Goal: Communication & Community: Participate in discussion

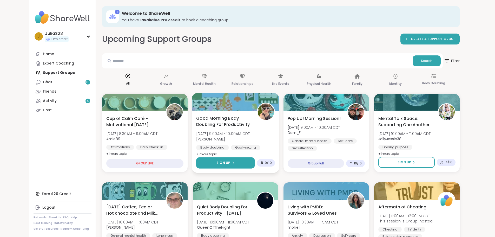
click at [243, 167] on button "Sign Up" at bounding box center [225, 162] width 59 height 11
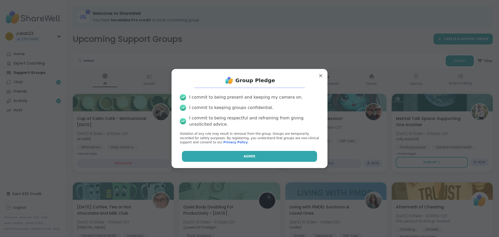
click at [246, 158] on span "Agree" at bounding box center [250, 156] width 12 height 5
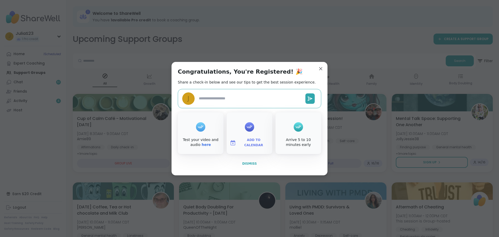
click at [255, 163] on button "Dismiss" at bounding box center [250, 163] width 144 height 11
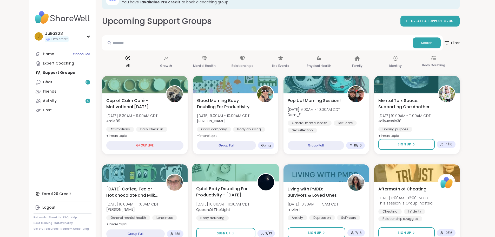
scroll to position [26, 0]
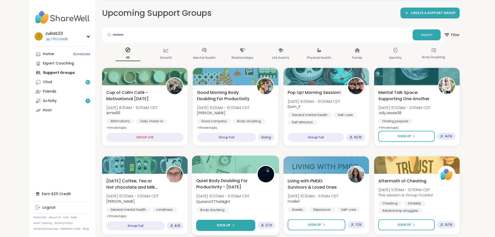
click at [242, 225] on button "Sign Up" at bounding box center [225, 225] width 59 height 11
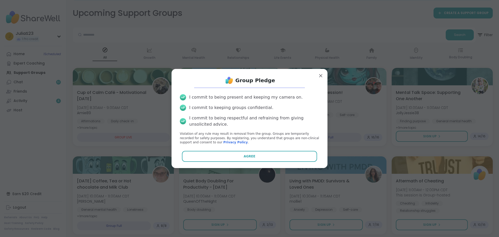
click at [265, 148] on div "I commit to being present and keeping my camera on. I commit to keeping groups …" at bounding box center [250, 119] width 148 height 59
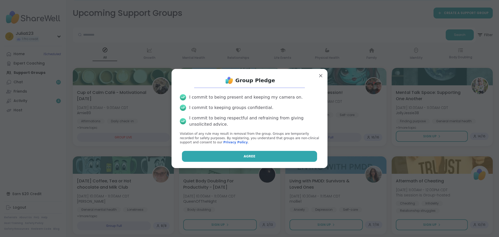
click at [268, 154] on button "Agree" at bounding box center [249, 156] width 135 height 11
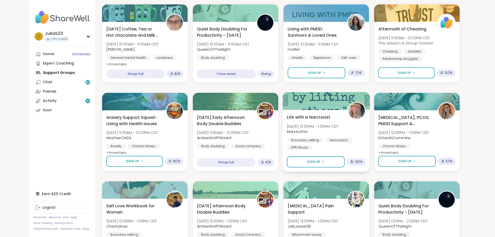
scroll to position [182, 0]
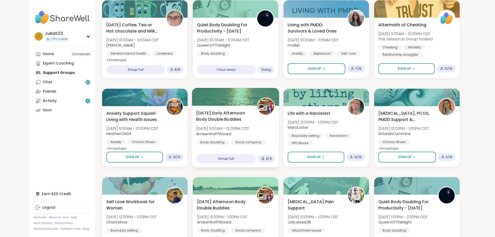
click at [259, 130] on div "Monday Early Afternoon Body Double Buddies Mon, Oct 13 | 11:00AM - 12:00PM CDT …" at bounding box center [235, 131] width 79 height 42
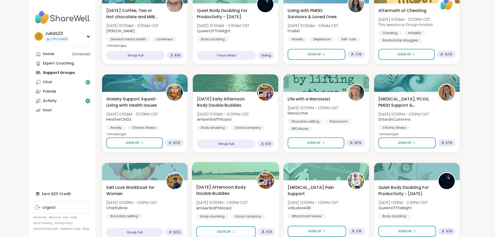
scroll to position [208, 0]
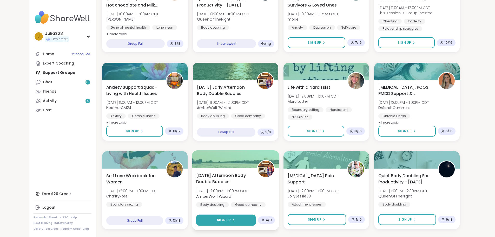
click at [237, 217] on button "Sign Up" at bounding box center [226, 220] width 60 height 11
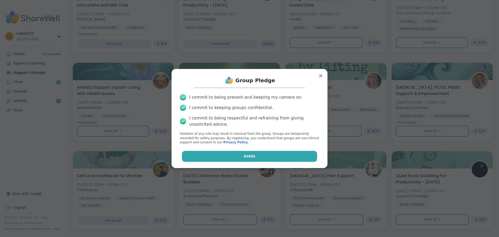
click at [251, 159] on button "Agree" at bounding box center [249, 156] width 135 height 11
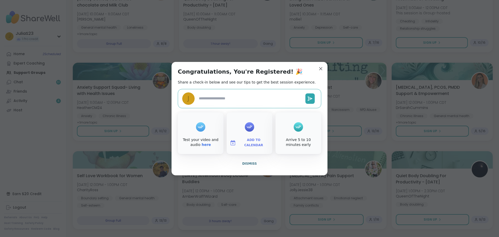
click at [245, 167] on button "Dismiss" at bounding box center [250, 163] width 144 height 11
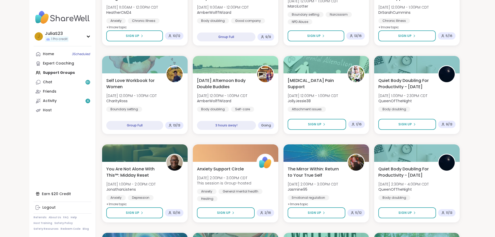
scroll to position [338, 0]
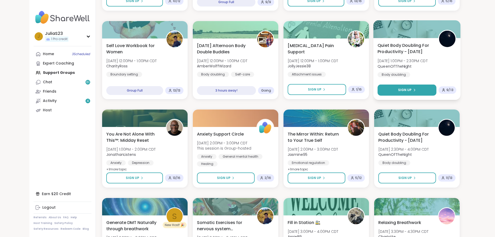
click at [419, 89] on button "Sign Up" at bounding box center [407, 90] width 59 height 11
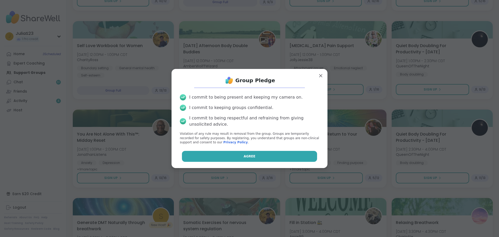
click at [260, 157] on button "Agree" at bounding box center [249, 156] width 135 height 11
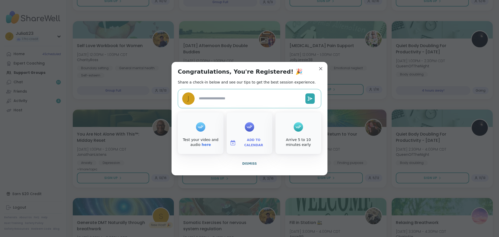
click at [239, 164] on button "Dismiss" at bounding box center [250, 163] width 144 height 11
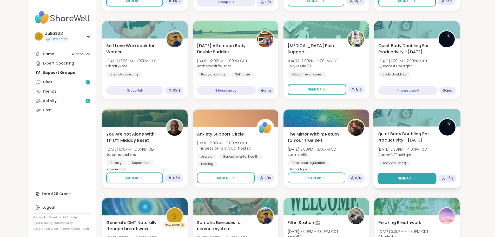
click at [419, 177] on button "Sign Up" at bounding box center [407, 178] width 59 height 11
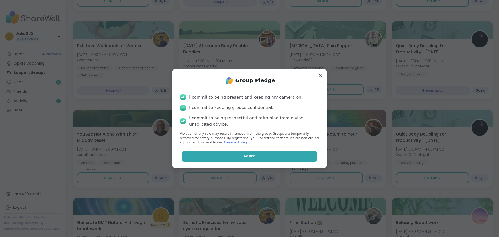
click at [268, 154] on button "Agree" at bounding box center [249, 156] width 135 height 11
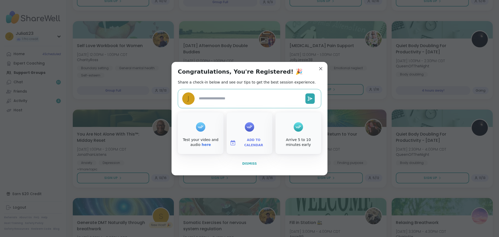
type textarea "*"
click at [260, 160] on button "Dismiss" at bounding box center [250, 163] width 144 height 11
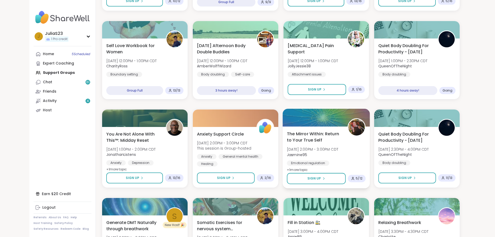
scroll to position [351, 0]
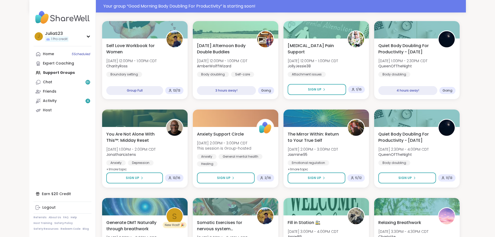
drag, startPoint x: 318, startPoint y: 184, endPoint x: 74, endPoint y: 104, distance: 257.1
click at [102, 104] on div "Cup of Calm Café - Motivational Monday Mon, Oct 13 | 8:30AM - 9:00AM CDT Amie89…" at bounding box center [281, 148] width 358 height 785
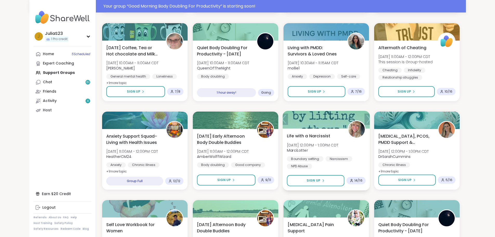
scroll to position [174, 0]
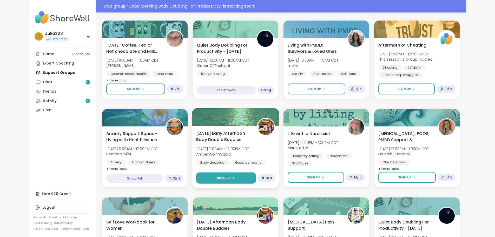
click at [248, 177] on button "Sign Up" at bounding box center [226, 177] width 60 height 11
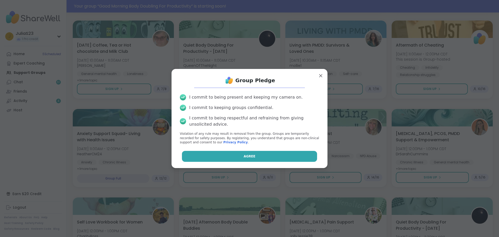
click at [295, 160] on button "Agree" at bounding box center [249, 156] width 135 height 11
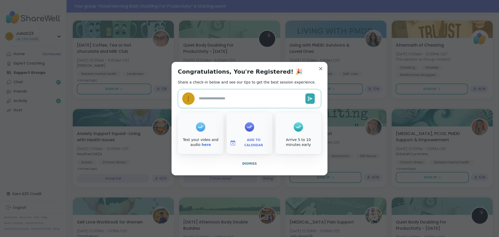
type textarea "*"
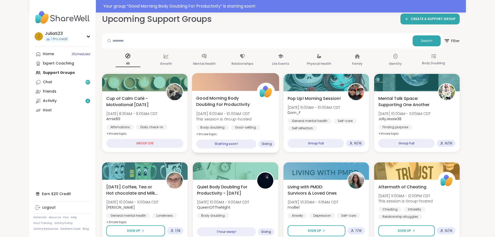
scroll to position [0, 0]
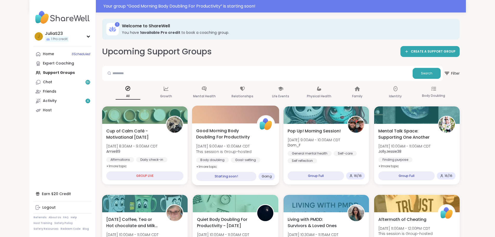
click at [263, 156] on div "Good Morning Body Doubling For Productivity Mon, Oct 13 | 9:00AM - 10:00AM CDT …" at bounding box center [235, 148] width 79 height 42
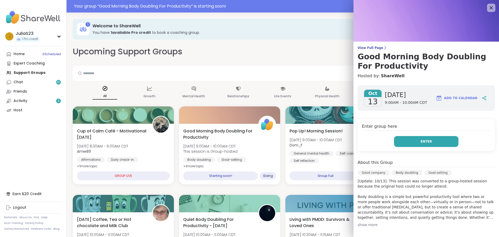
click at [409, 144] on button "Enter" at bounding box center [426, 141] width 64 height 11
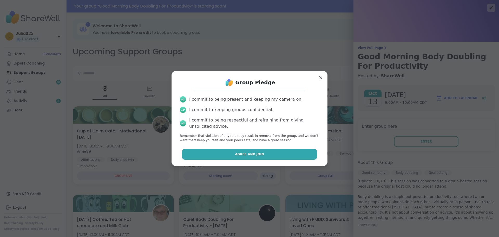
click at [267, 158] on button "Agree and Join" at bounding box center [249, 154] width 135 height 11
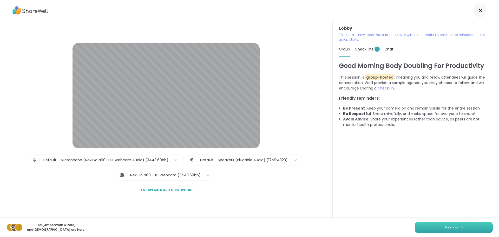
click at [446, 229] on span "Join now" at bounding box center [451, 227] width 14 height 5
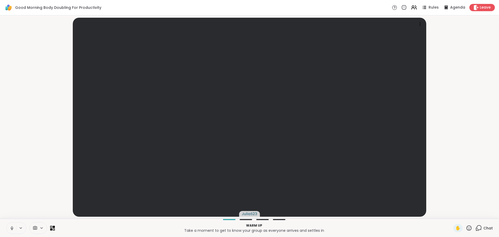
click at [8, 230] on button at bounding box center [12, 228] width 10 height 11
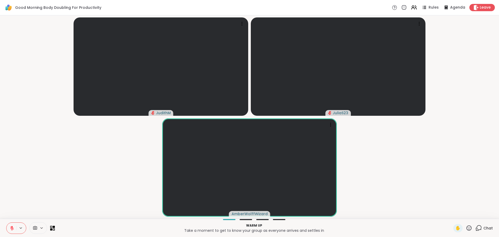
click at [15, 230] on button at bounding box center [12, 228] width 10 height 11
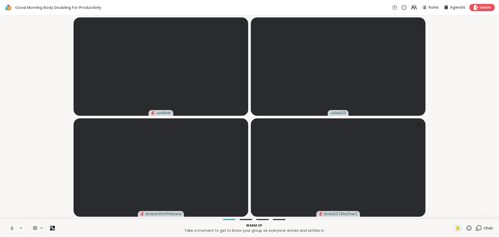
click at [14, 228] on icon at bounding box center [12, 228] width 5 height 5
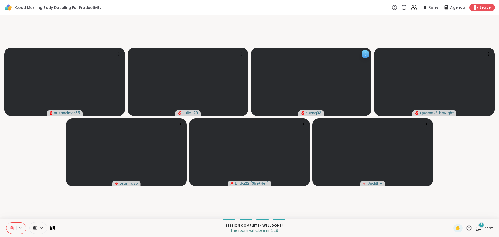
click at [298, 82] on video at bounding box center [311, 82] width 121 height 68
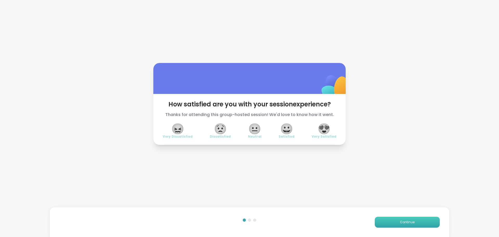
click at [382, 223] on button "Continue" at bounding box center [407, 222] width 65 height 11
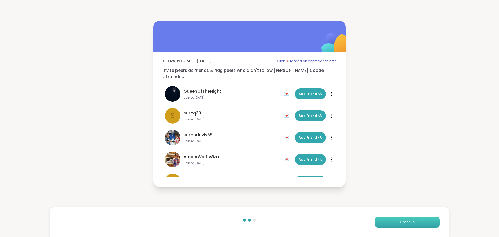
click at [402, 221] on span "Continue" at bounding box center [407, 222] width 15 height 5
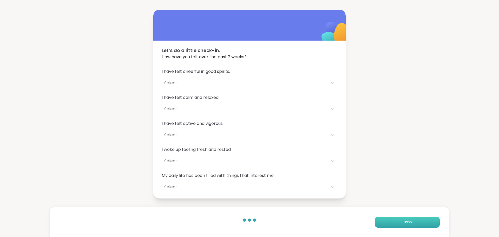
click at [403, 221] on span "Finish" at bounding box center [407, 222] width 9 height 5
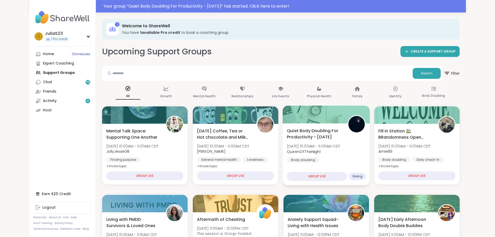
click at [354, 163] on div "Quiet Body Doubling For Productivity - Monday Mon, Oct 13 | 10:00AM - 11:00AM C…" at bounding box center [326, 154] width 87 height 62
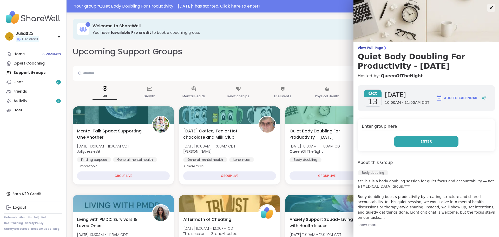
click at [402, 139] on button "Enter" at bounding box center [426, 141] width 64 height 11
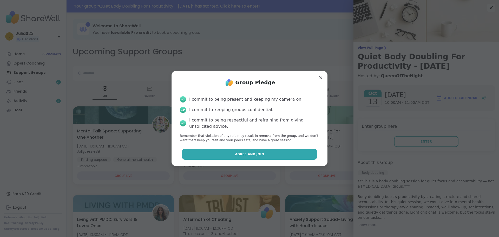
click at [237, 155] on span "Agree and Join" at bounding box center [249, 154] width 29 height 5
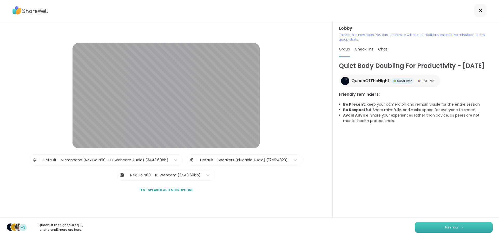
click at [446, 225] on button "Join now" at bounding box center [454, 227] width 78 height 11
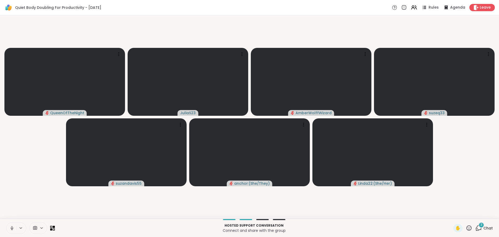
click at [13, 229] on icon at bounding box center [12, 228] width 3 height 2
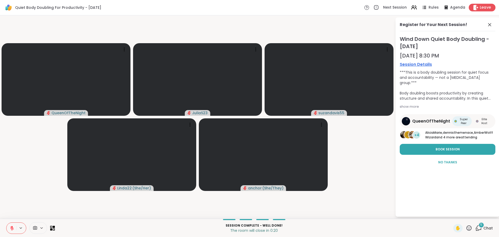
click at [480, 7] on span "Leave" at bounding box center [485, 7] width 11 height 5
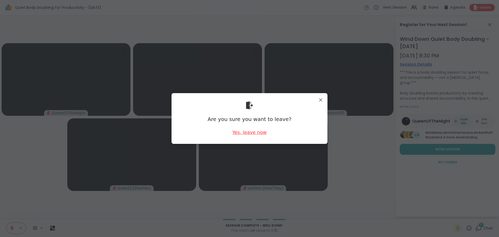
click at [256, 133] on div "Yes, leave now" at bounding box center [249, 132] width 34 height 7
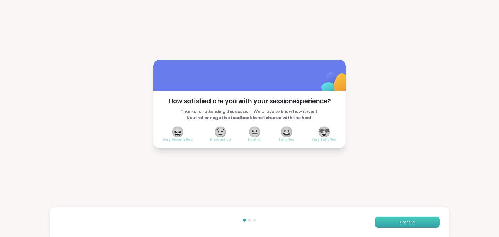
click at [387, 227] on button "Continue" at bounding box center [407, 222] width 65 height 11
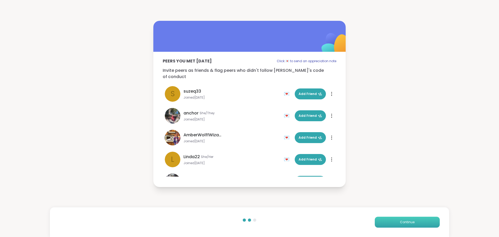
click at [385, 223] on button "Continue" at bounding box center [407, 222] width 65 height 11
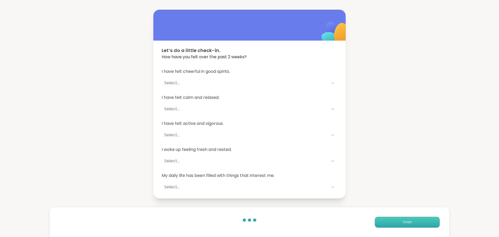
click at [391, 218] on button "Finish" at bounding box center [407, 222] width 65 height 11
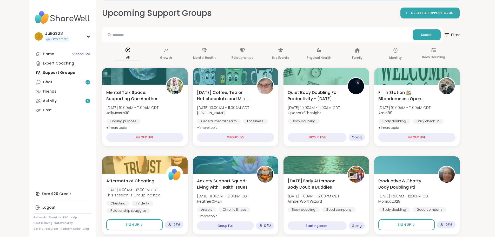
scroll to position [52, 0]
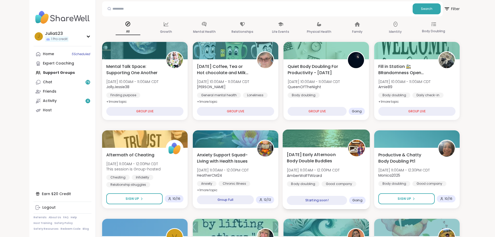
click at [359, 173] on div "Monday Early Afternoon Body Double Buddies Mon, Oct 13 | 11:00AM - 12:00PM CDT …" at bounding box center [326, 172] width 79 height 42
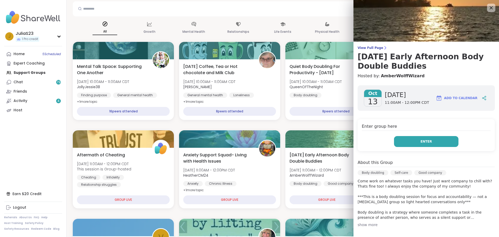
click at [425, 142] on button "Enter" at bounding box center [426, 141] width 64 height 11
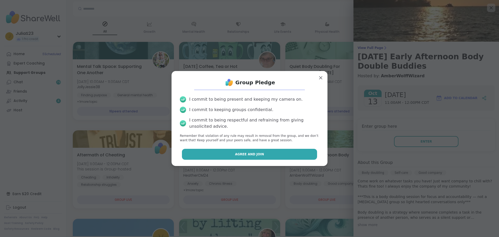
click at [283, 152] on button "Agree and Join" at bounding box center [249, 154] width 135 height 11
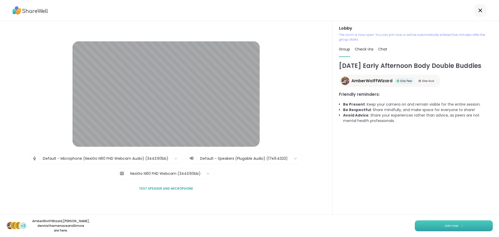
click at [452, 228] on span "Join now" at bounding box center [451, 225] width 14 height 5
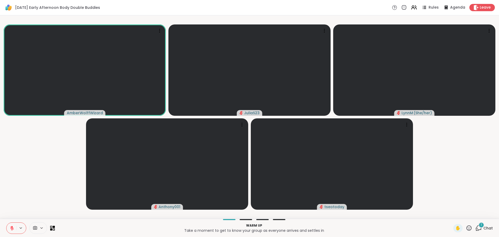
click at [12, 231] on button at bounding box center [12, 228] width 10 height 11
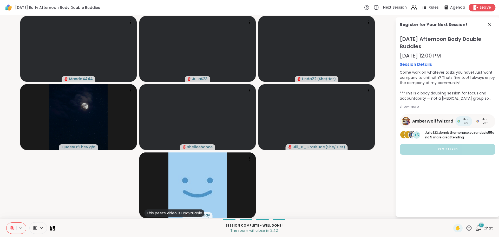
click at [480, 8] on span "Leave" at bounding box center [485, 7] width 11 height 5
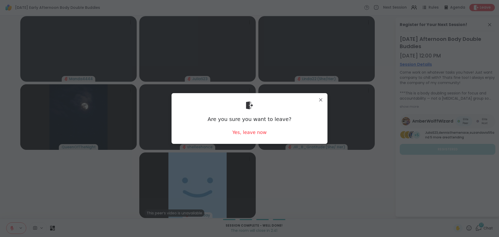
click at [274, 130] on div "Are you sure you want to leave? Yes, leave now" at bounding box center [250, 118] width 148 height 42
click at [248, 132] on div "Yes, leave now" at bounding box center [249, 132] width 34 height 7
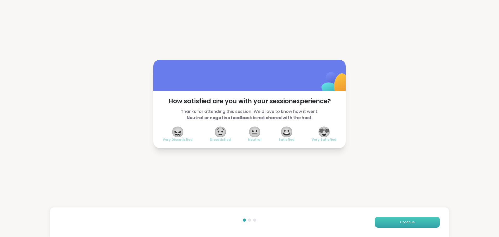
click at [411, 219] on button "Continue" at bounding box center [407, 222] width 65 height 11
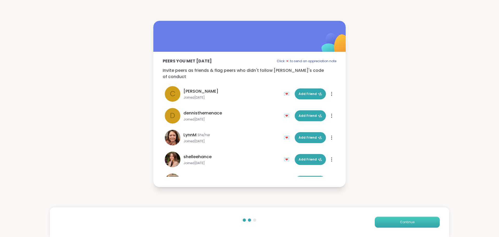
click at [411, 219] on button "Continue" at bounding box center [407, 222] width 65 height 11
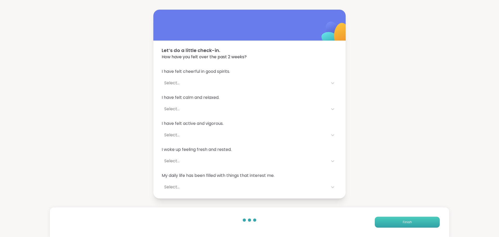
click at [411, 219] on button "Finish" at bounding box center [407, 222] width 65 height 11
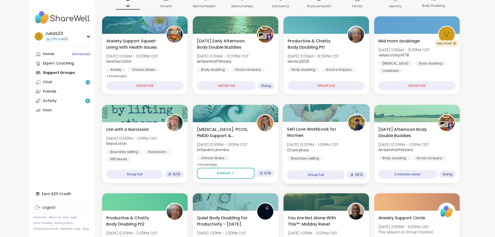
scroll to position [78, 0]
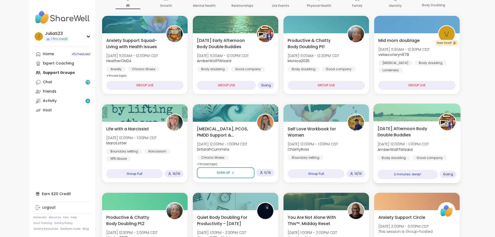
click at [457, 140] on div "Monday Afternoon Body Double Buddies Mon, Oct 13 | 12:00PM - 1:00PM CDT AmberWo…" at bounding box center [417, 146] width 79 height 42
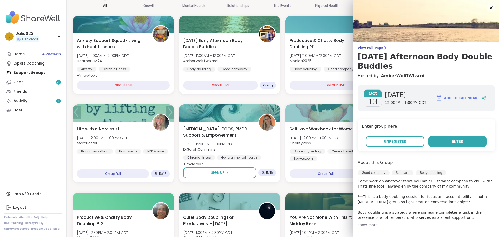
click at [432, 141] on button "Enter" at bounding box center [458, 141] width 58 height 11
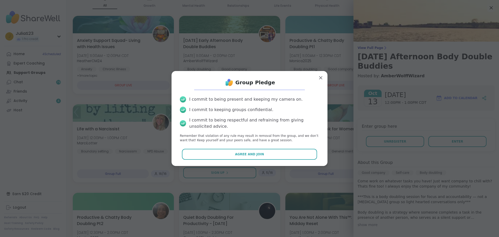
click at [224, 143] on div "I commit to being present and keeping my camera on. I commit to keeping groups …" at bounding box center [250, 119] width 148 height 55
click at [232, 148] on div "Group Pledge I commit to being present and keeping my camera on. I commit to ke…" at bounding box center [250, 118] width 148 height 86
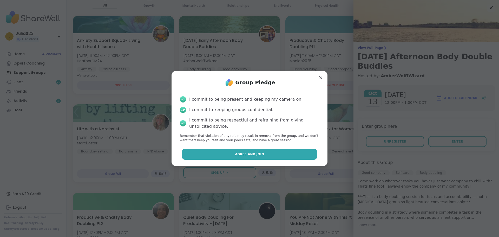
click at [236, 152] on span "Agree and Join" at bounding box center [249, 154] width 29 height 5
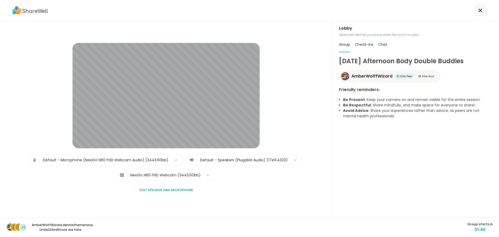
click at [53, 87] on div "Lobby | Default - Microphone (NexiGo N60 FHD Webcam Audio) (3443:60bb) | Defaul…" at bounding box center [166, 119] width 299 height 153
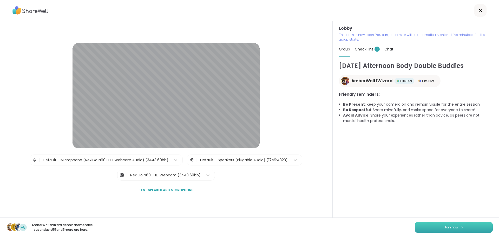
click at [436, 225] on button "Join now" at bounding box center [454, 227] width 78 height 11
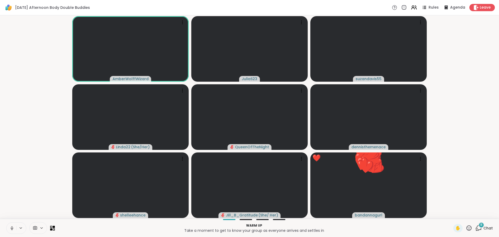
click at [12, 227] on icon at bounding box center [12, 228] width 5 height 5
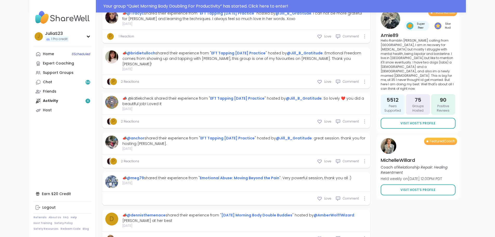
type textarea "*"
